Goal: Transaction & Acquisition: Book appointment/travel/reservation

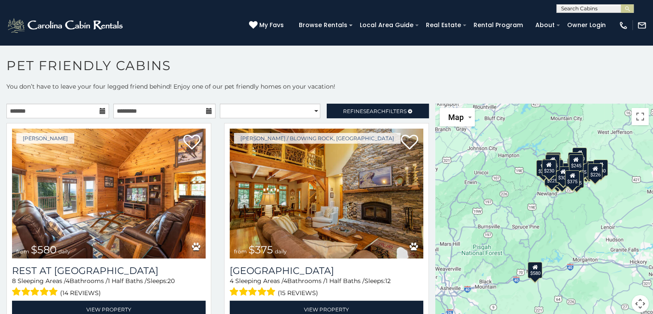
click at [101, 110] on icon at bounding box center [103, 111] width 6 height 6
click at [100, 110] on icon at bounding box center [103, 111] width 6 height 6
click at [36, 113] on input "text" at bounding box center [57, 111] width 103 height 15
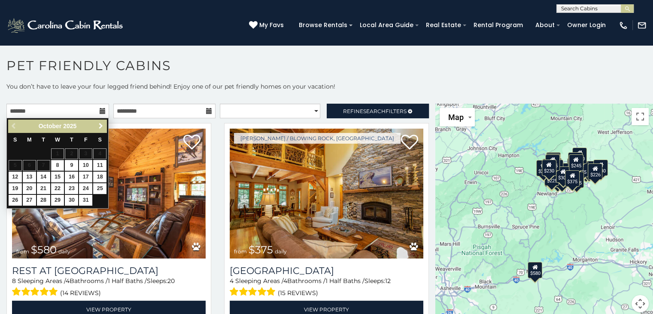
click at [100, 124] on span "Next" at bounding box center [101, 125] width 7 height 7
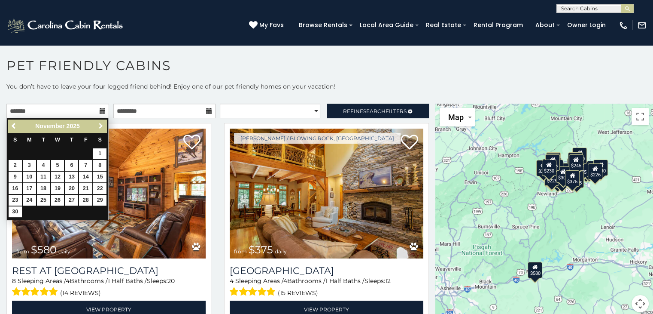
click at [100, 124] on span "Next" at bounding box center [101, 125] width 7 height 7
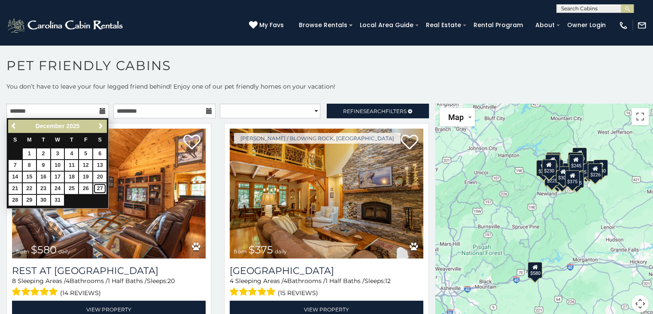
click at [99, 186] on link "27" at bounding box center [99, 188] width 13 height 11
type input "**********"
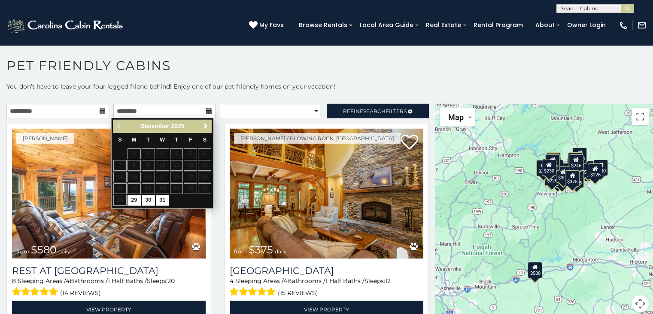
click at [207, 124] on span "Next" at bounding box center [205, 125] width 7 height 7
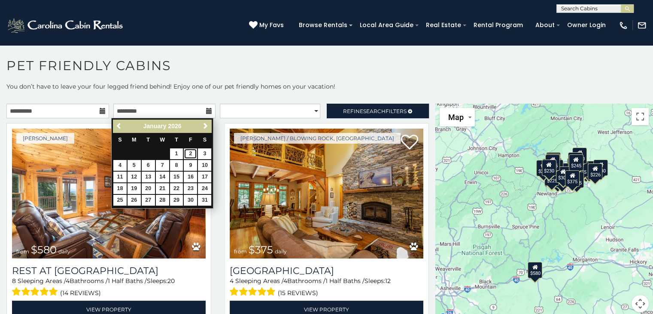
click at [190, 151] on link "2" at bounding box center [190, 153] width 13 height 11
type input "**********"
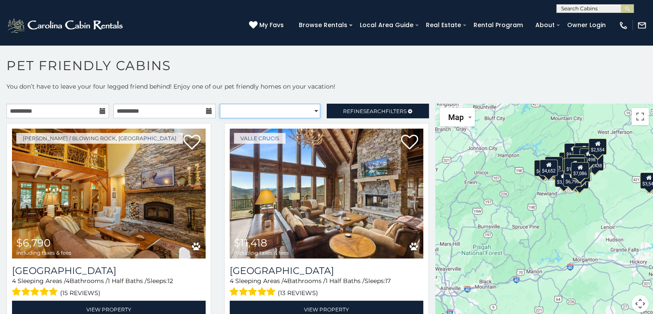
click at [311, 110] on select "**********" at bounding box center [270, 111] width 101 height 15
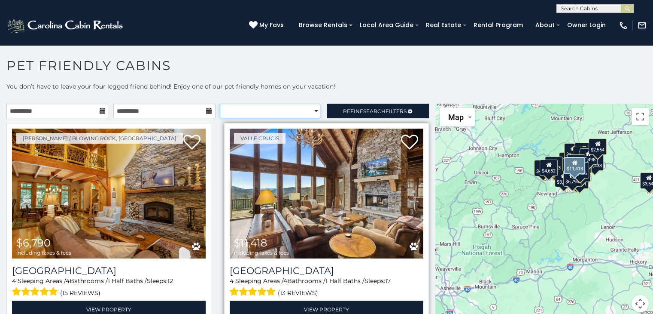
select select "*********"
click at [220, 104] on select "**********" at bounding box center [270, 111] width 101 height 15
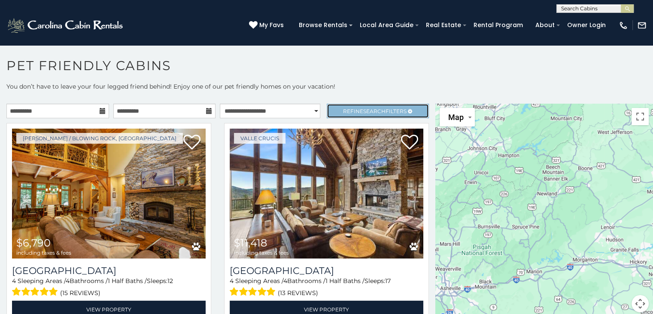
click at [355, 111] on span "Refine Search Filters" at bounding box center [375, 111] width 64 height 6
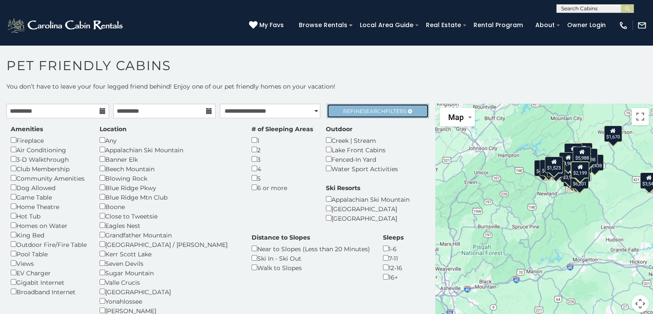
click at [363, 108] on span "Search" at bounding box center [374, 111] width 22 height 6
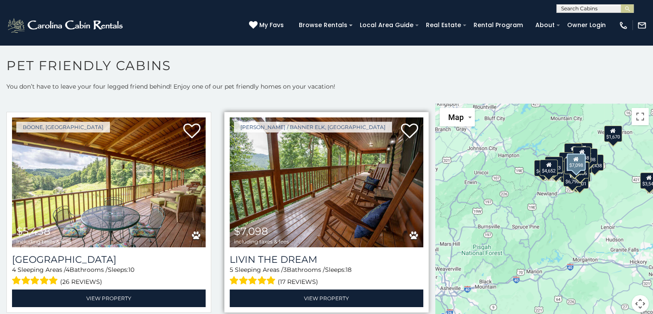
scroll to position [473, 0]
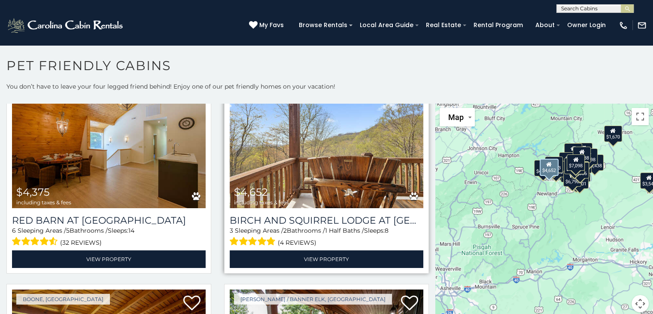
click at [301, 150] on img at bounding box center [327, 143] width 194 height 130
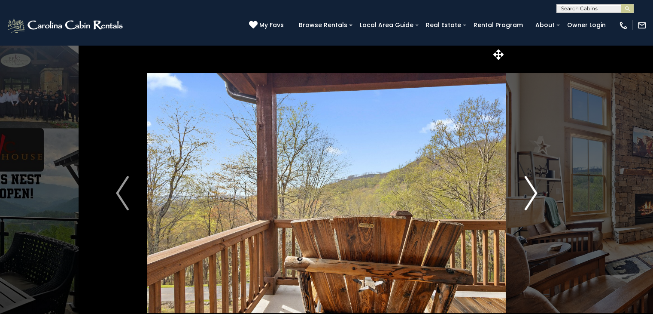
click at [528, 190] on img "Next" at bounding box center [531, 193] width 13 height 34
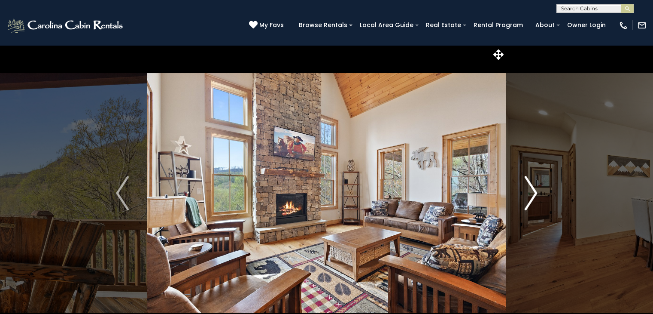
click at [528, 190] on img "Next" at bounding box center [531, 193] width 13 height 34
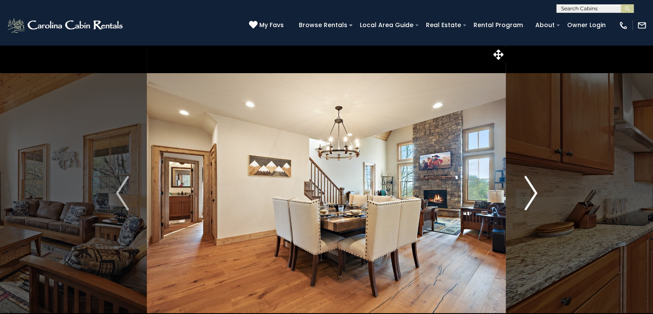
click at [528, 190] on img "Next" at bounding box center [531, 193] width 13 height 34
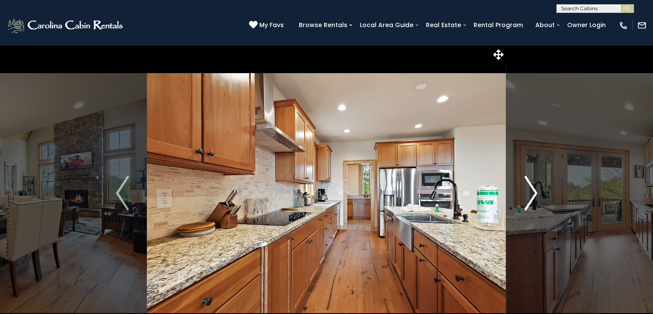
click at [528, 190] on img "Next" at bounding box center [531, 193] width 13 height 34
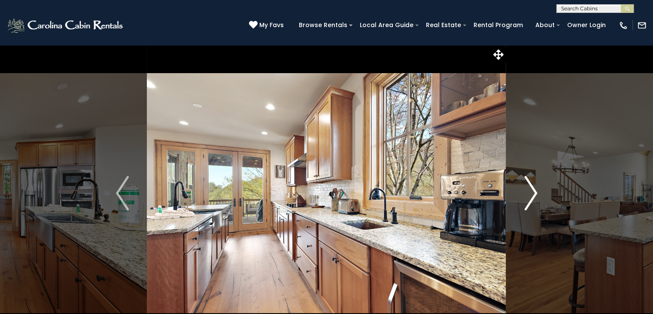
click at [528, 190] on img "Next" at bounding box center [531, 193] width 13 height 34
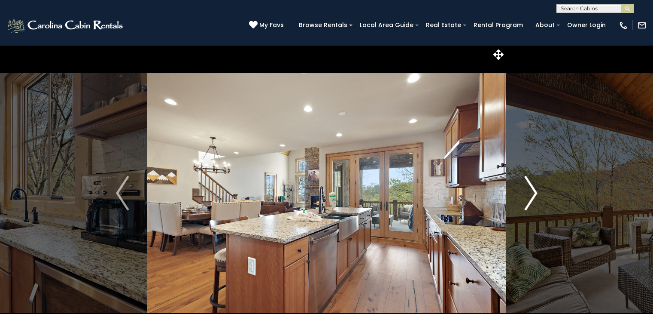
click at [528, 190] on img "Next" at bounding box center [531, 193] width 13 height 34
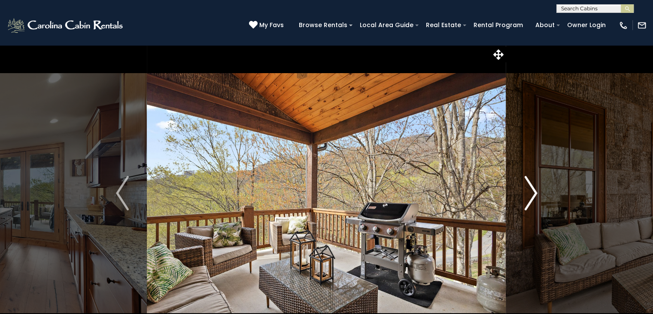
click at [528, 190] on img "Next" at bounding box center [531, 193] width 13 height 34
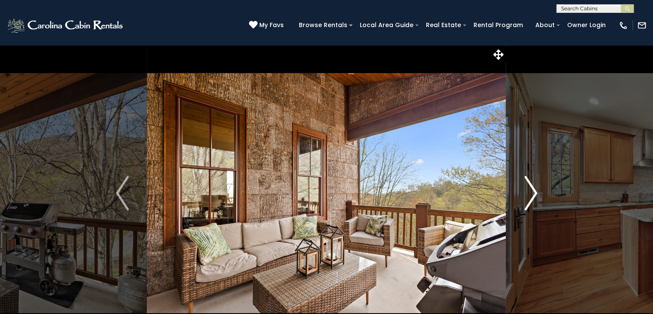
click at [525, 195] on img "Next" at bounding box center [531, 193] width 13 height 34
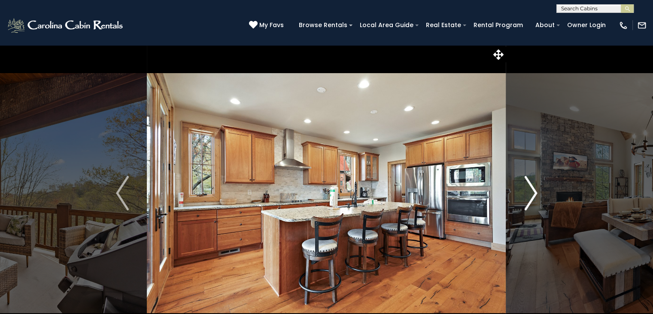
click at [525, 195] on img "Next" at bounding box center [531, 193] width 13 height 34
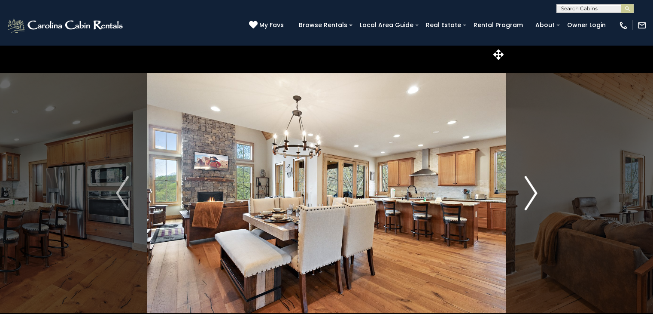
click at [525, 195] on img "Next" at bounding box center [531, 193] width 13 height 34
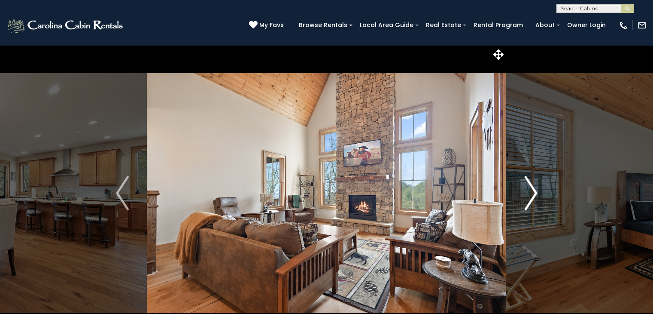
click at [525, 195] on img "Next" at bounding box center [531, 193] width 13 height 34
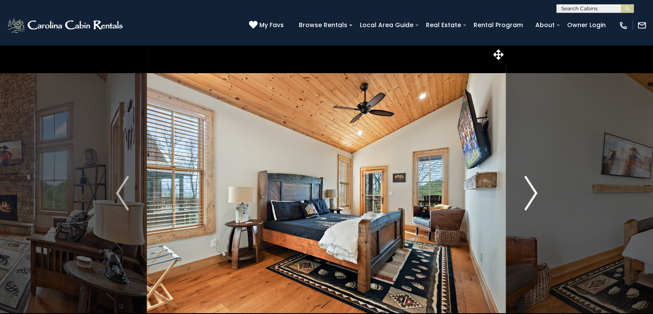
click at [524, 186] on button "Next" at bounding box center [530, 193] width 49 height 296
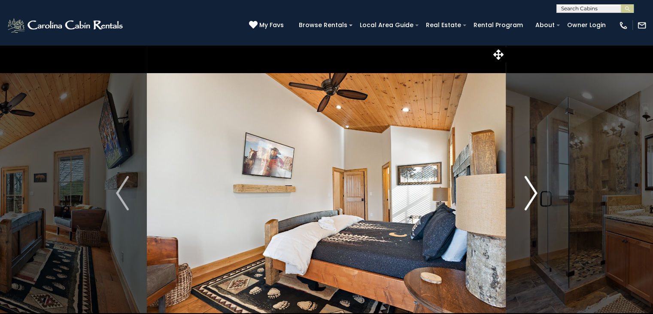
click at [525, 187] on img "Next" at bounding box center [531, 193] width 13 height 34
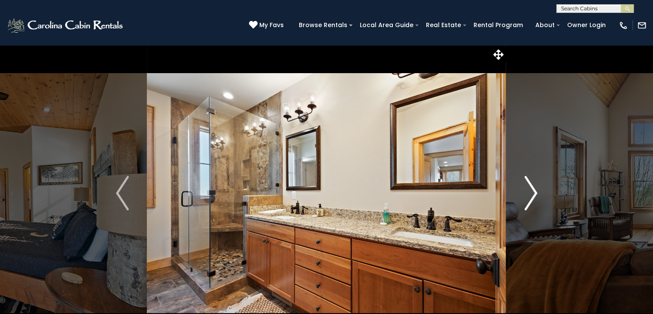
click at [525, 187] on img "Next" at bounding box center [531, 193] width 13 height 34
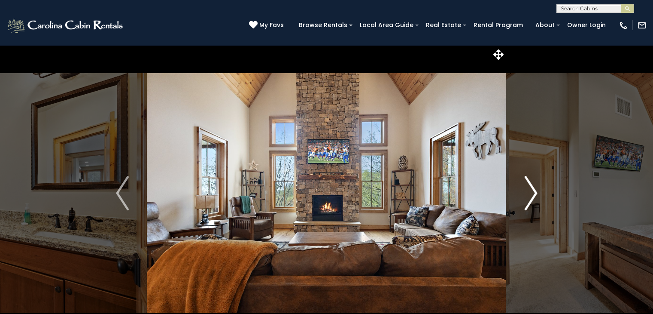
click at [525, 187] on img "Next" at bounding box center [531, 193] width 13 height 34
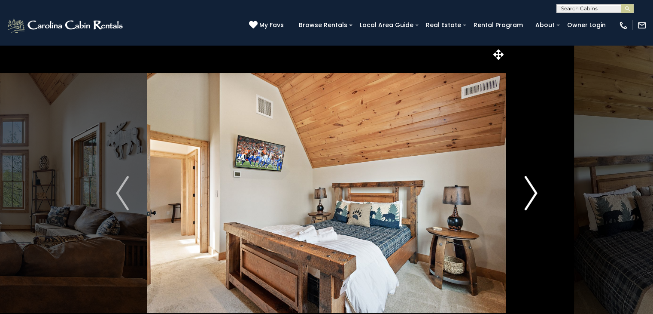
click at [525, 187] on img "Next" at bounding box center [531, 193] width 13 height 34
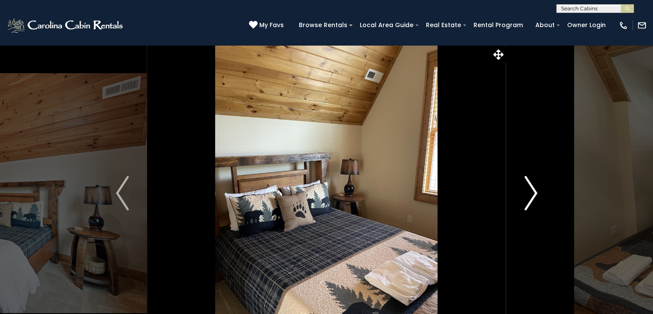
click at [525, 187] on img "Next" at bounding box center [531, 193] width 13 height 34
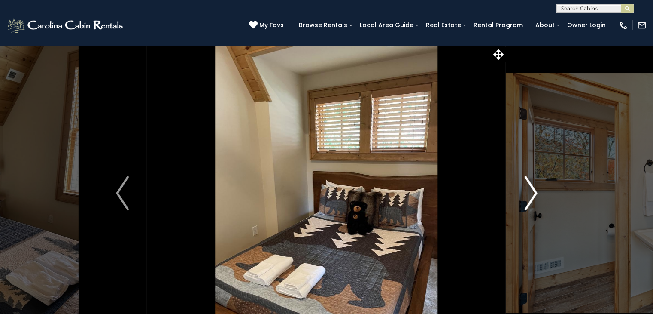
click at [525, 187] on img "Next" at bounding box center [531, 193] width 13 height 34
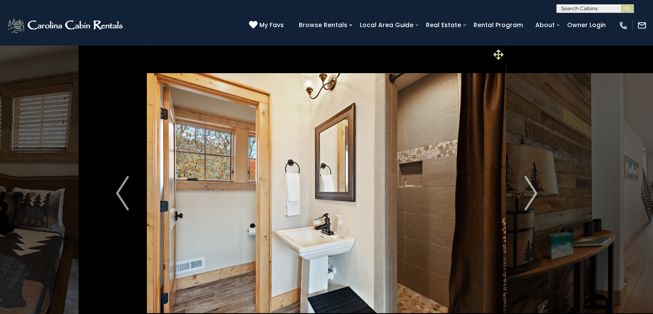
click at [498, 54] on icon at bounding box center [499, 54] width 10 height 10
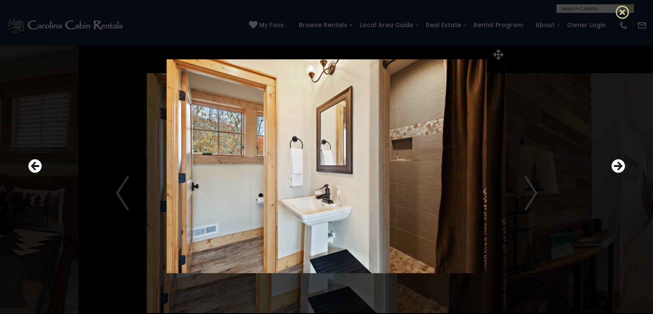
click at [622, 11] on icon at bounding box center [623, 12] width 14 height 14
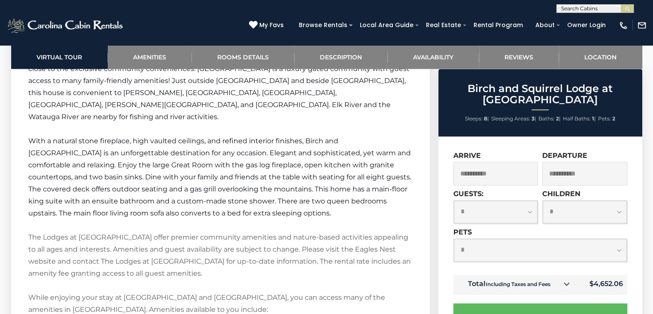
scroll to position [1246, 0]
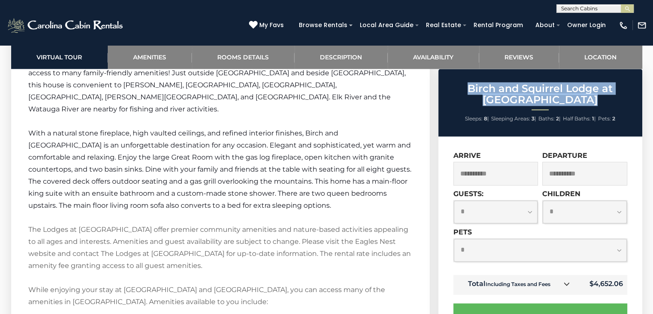
drag, startPoint x: 434, startPoint y: 88, endPoint x: 433, endPoint y: 110, distance: 21.9
click at [434, 110] on div "Birch and Squirrel Lodge at Eagles Nest Sleeps: 8 | Sleeping Areas: 3 | Baths: …" at bounding box center [541, 315] width 215 height 493
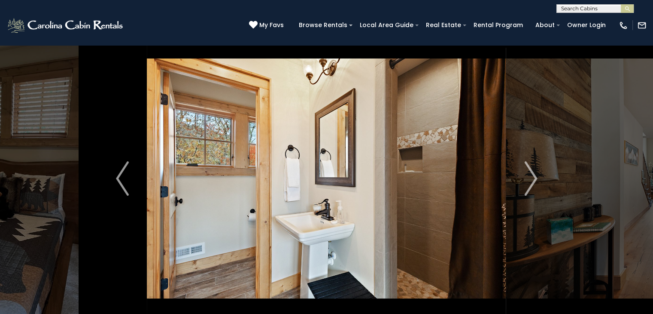
scroll to position [0, 0]
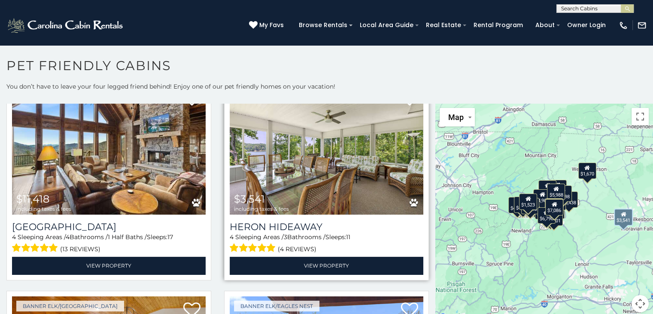
scroll to position [258, 0]
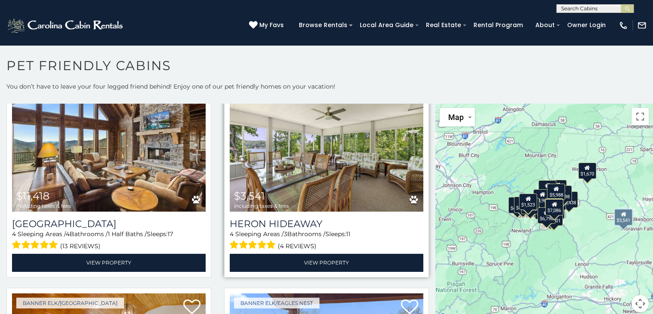
click at [303, 154] on img at bounding box center [327, 147] width 194 height 130
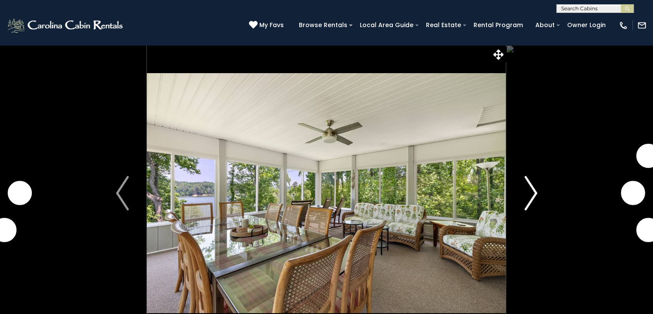
click at [531, 190] on img "Next" at bounding box center [531, 193] width 13 height 34
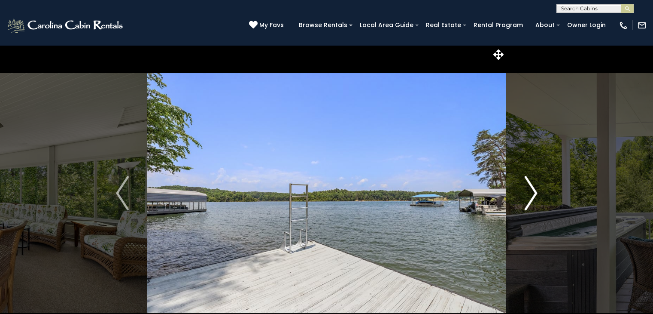
click at [528, 188] on img "Next" at bounding box center [531, 193] width 13 height 34
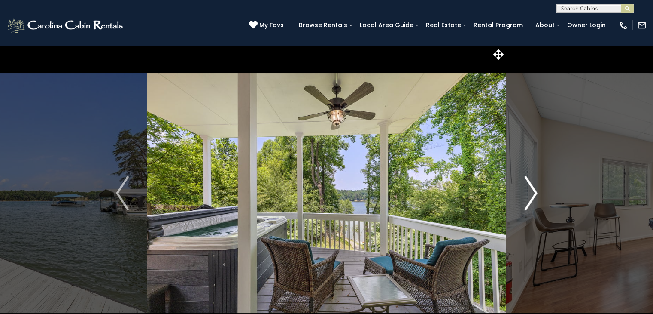
click at [535, 201] on img "Next" at bounding box center [531, 193] width 13 height 34
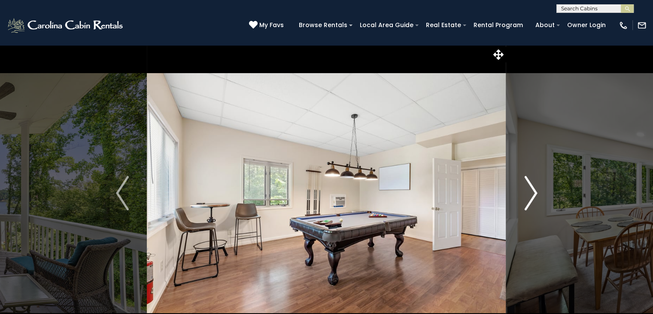
click at [535, 207] on img "Next" at bounding box center [531, 193] width 13 height 34
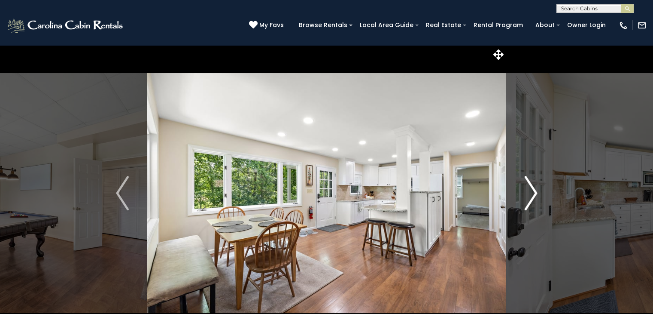
click at [535, 208] on img "Next" at bounding box center [531, 193] width 13 height 34
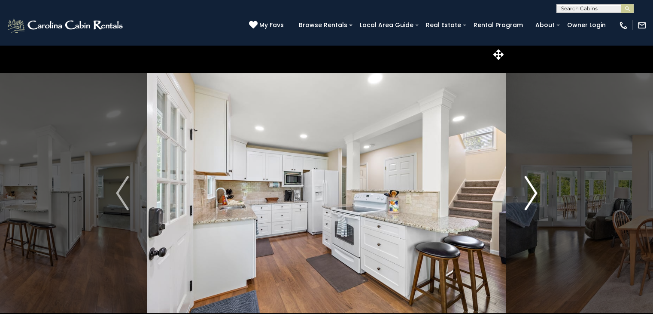
click at [528, 191] on img "Next" at bounding box center [531, 193] width 13 height 34
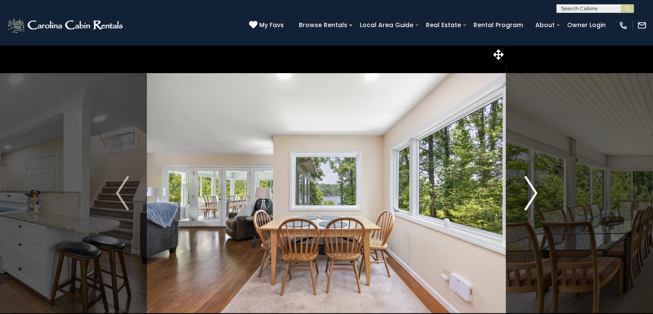
click at [528, 191] on img "Next" at bounding box center [531, 193] width 13 height 34
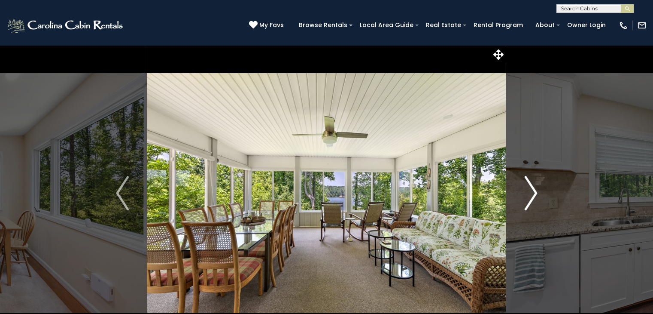
click at [534, 193] on img "Next" at bounding box center [531, 193] width 13 height 34
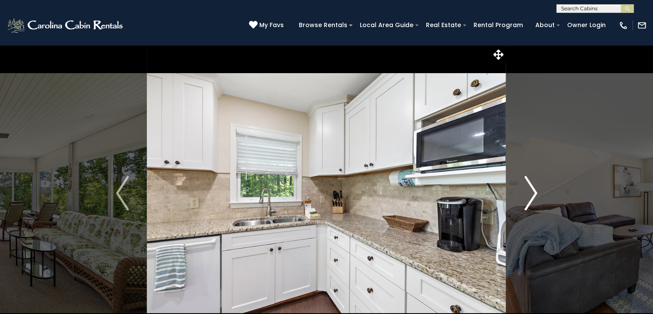
click at [533, 188] on img "Next" at bounding box center [531, 193] width 13 height 34
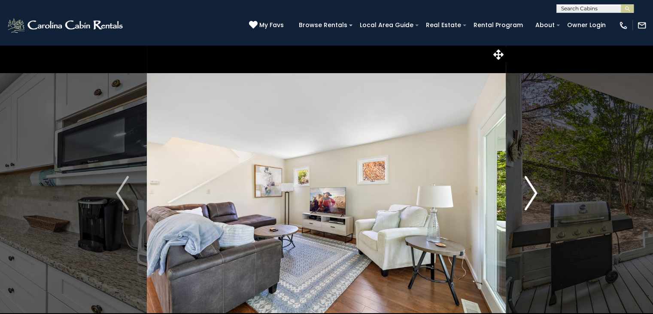
click at [533, 188] on img "Next" at bounding box center [531, 193] width 13 height 34
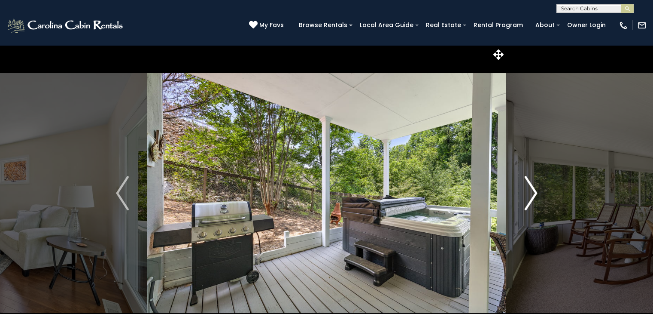
click at [533, 188] on img "Next" at bounding box center [531, 193] width 13 height 34
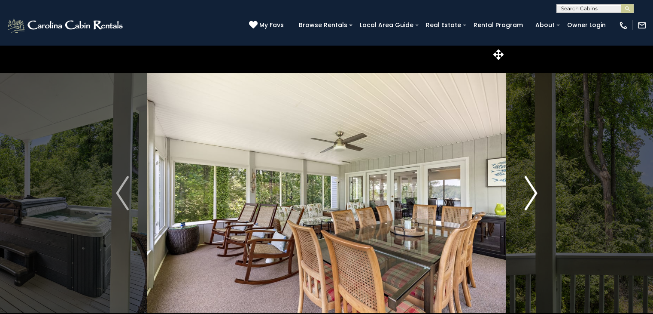
click at [533, 188] on img "Next" at bounding box center [531, 193] width 13 height 34
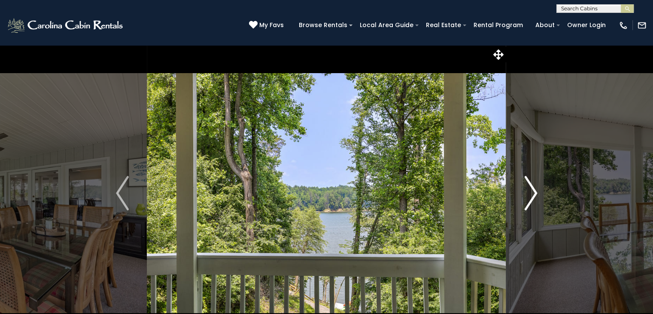
click at [533, 188] on img "Next" at bounding box center [531, 193] width 13 height 34
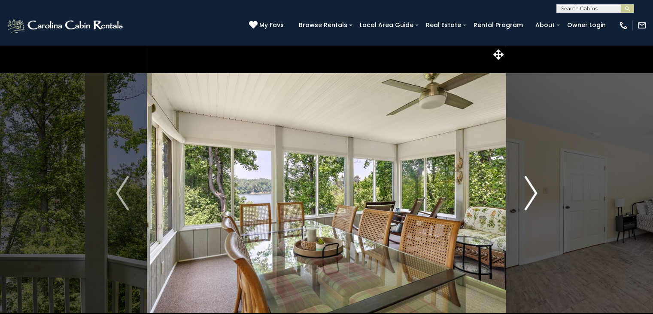
click at [533, 188] on img "Next" at bounding box center [531, 193] width 13 height 34
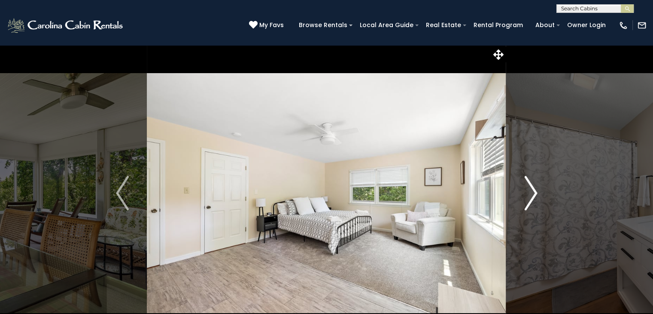
click at [541, 192] on button "Next" at bounding box center [530, 193] width 49 height 296
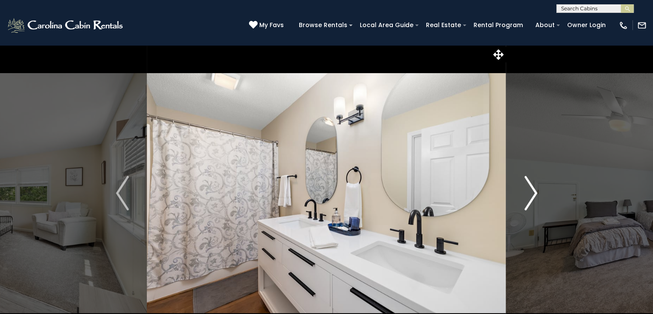
click at [541, 192] on button "Next" at bounding box center [530, 193] width 49 height 296
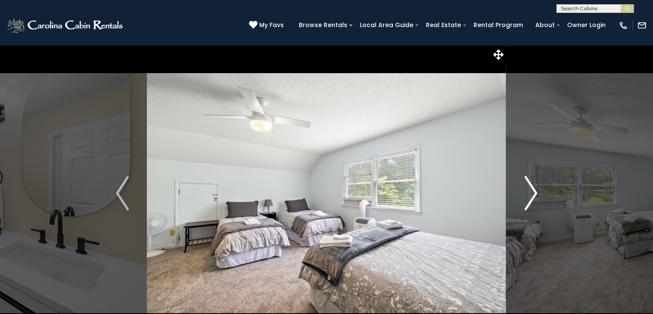
click at [541, 192] on button "Next" at bounding box center [530, 193] width 49 height 296
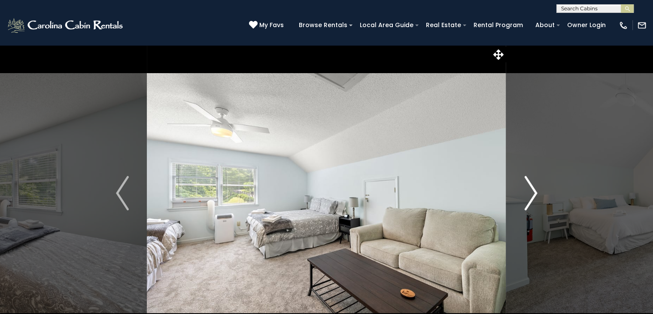
click at [541, 192] on button "Next" at bounding box center [530, 193] width 49 height 296
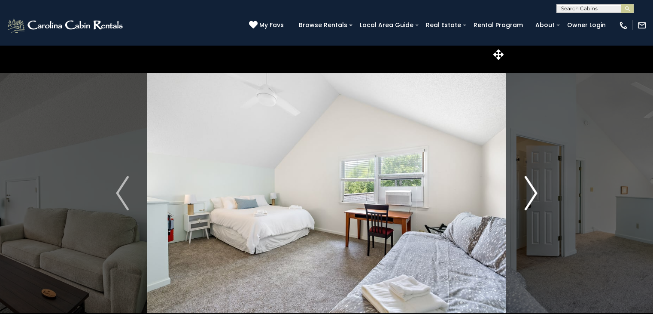
click at [541, 192] on button "Next" at bounding box center [530, 193] width 49 height 296
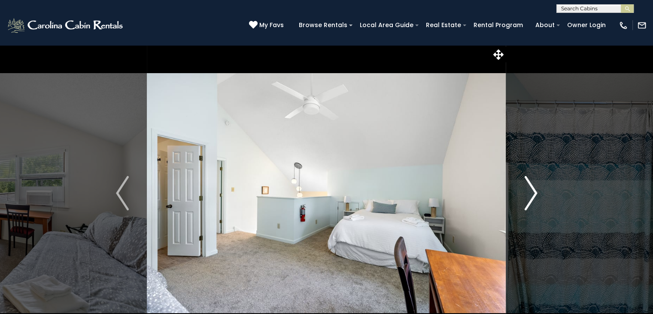
click at [541, 192] on button "Next" at bounding box center [530, 193] width 49 height 296
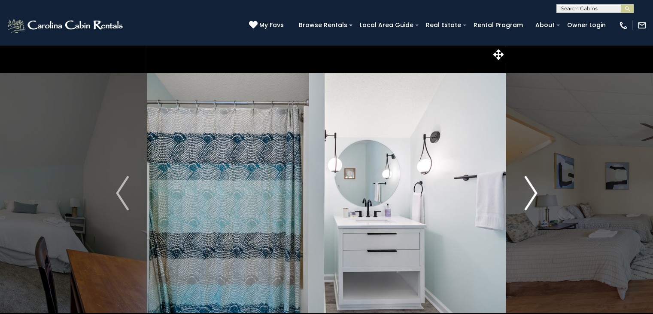
click at [541, 192] on button "Next" at bounding box center [530, 193] width 49 height 296
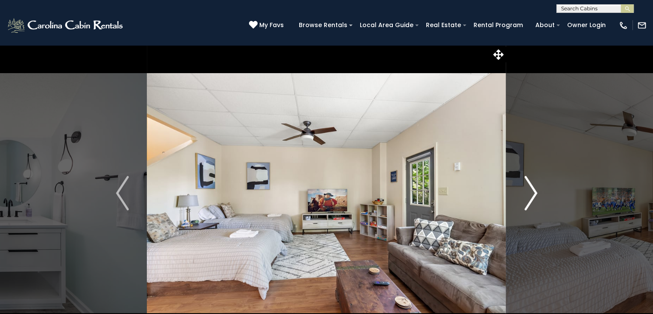
click at [541, 192] on button "Next" at bounding box center [530, 193] width 49 height 296
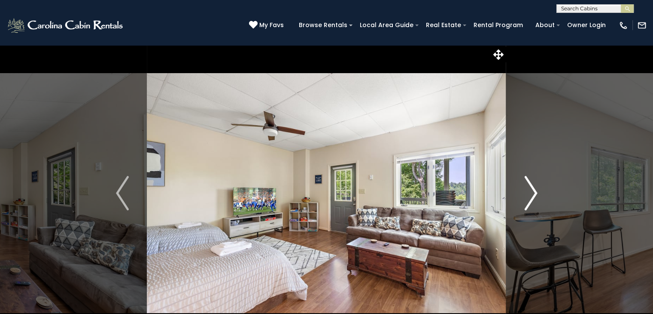
click at [541, 192] on button "Next" at bounding box center [530, 193] width 49 height 296
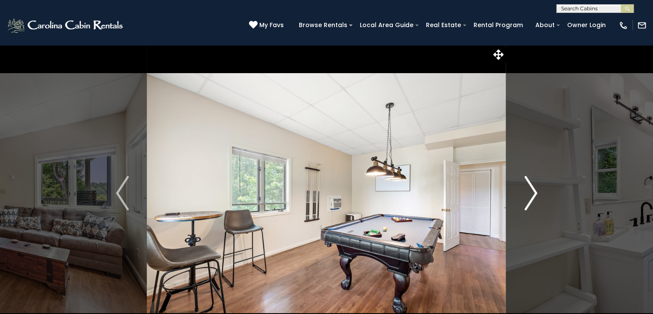
click at [541, 192] on button "Next" at bounding box center [530, 193] width 49 height 296
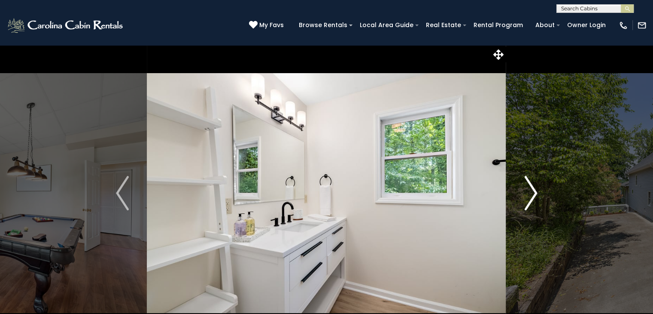
click at [541, 192] on button "Next" at bounding box center [530, 193] width 49 height 296
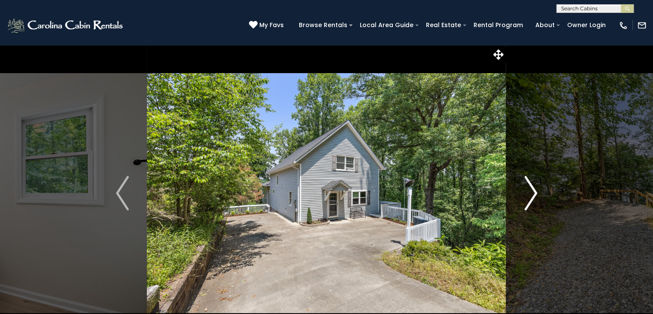
click at [518, 195] on button "Next" at bounding box center [530, 193] width 49 height 296
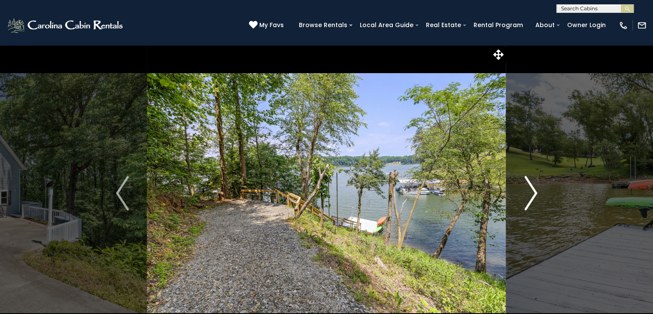
click at [518, 195] on button "Next" at bounding box center [530, 193] width 49 height 296
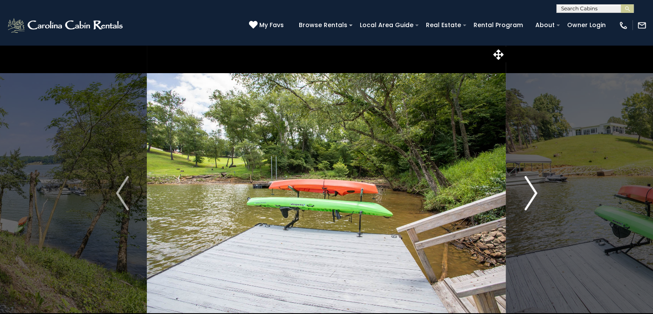
click at [517, 195] on button "Next" at bounding box center [530, 193] width 49 height 296
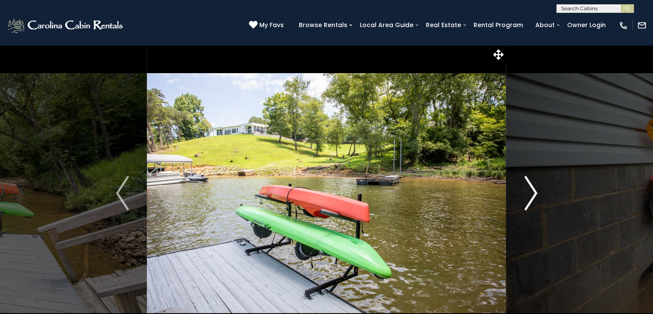
click at [517, 195] on button "Next" at bounding box center [530, 193] width 49 height 296
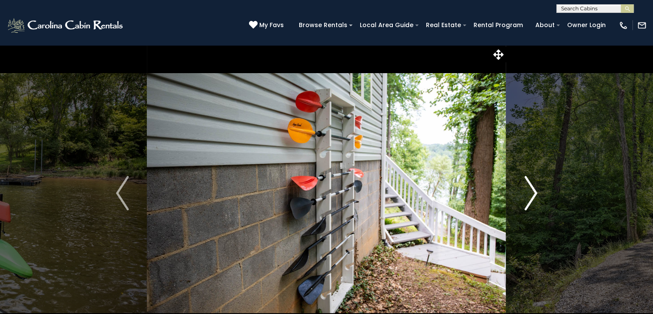
click at [517, 195] on button "Next" at bounding box center [530, 193] width 49 height 296
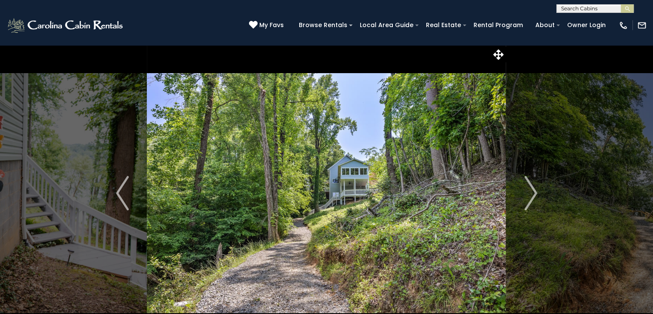
click at [335, 173] on img at bounding box center [326, 193] width 359 height 296
